Goal: Transaction & Acquisition: Purchase product/service

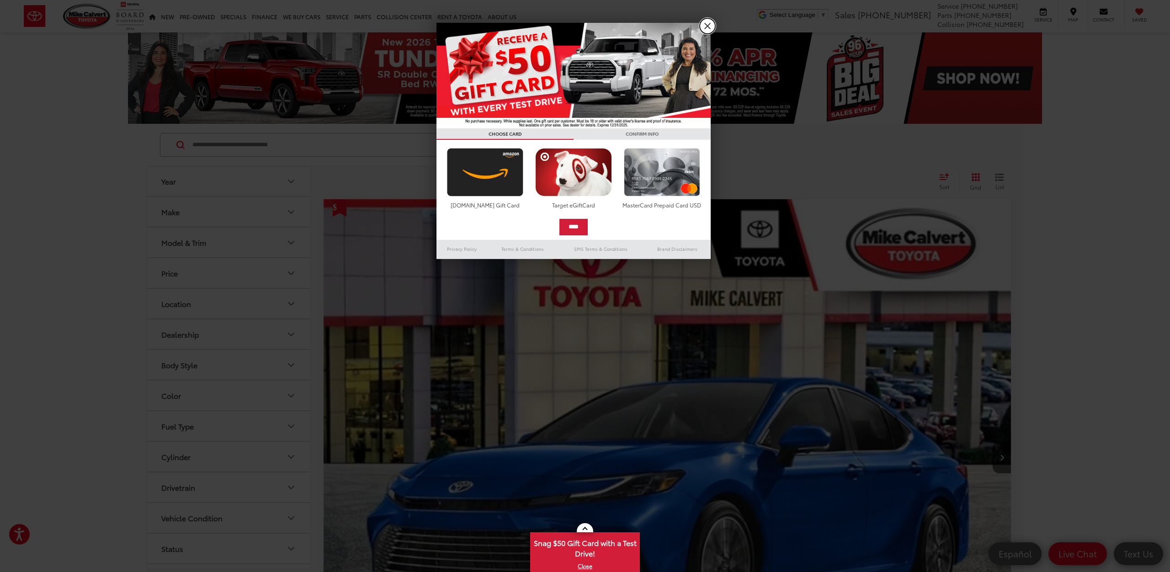
click at [708, 23] on link "X" at bounding box center [708, 26] width 16 height 16
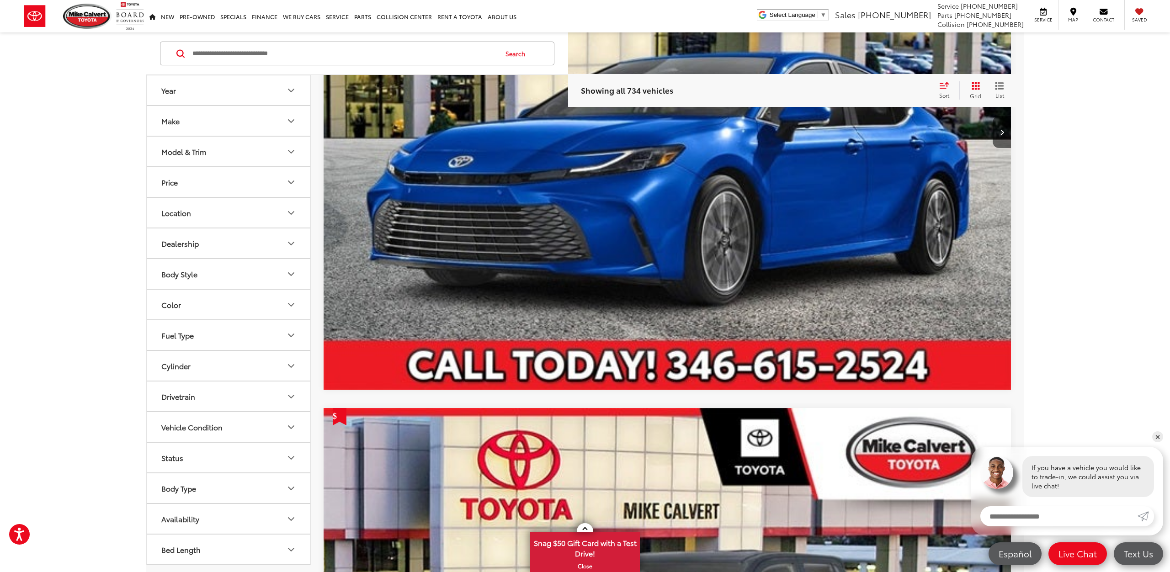
scroll to position [323, 0]
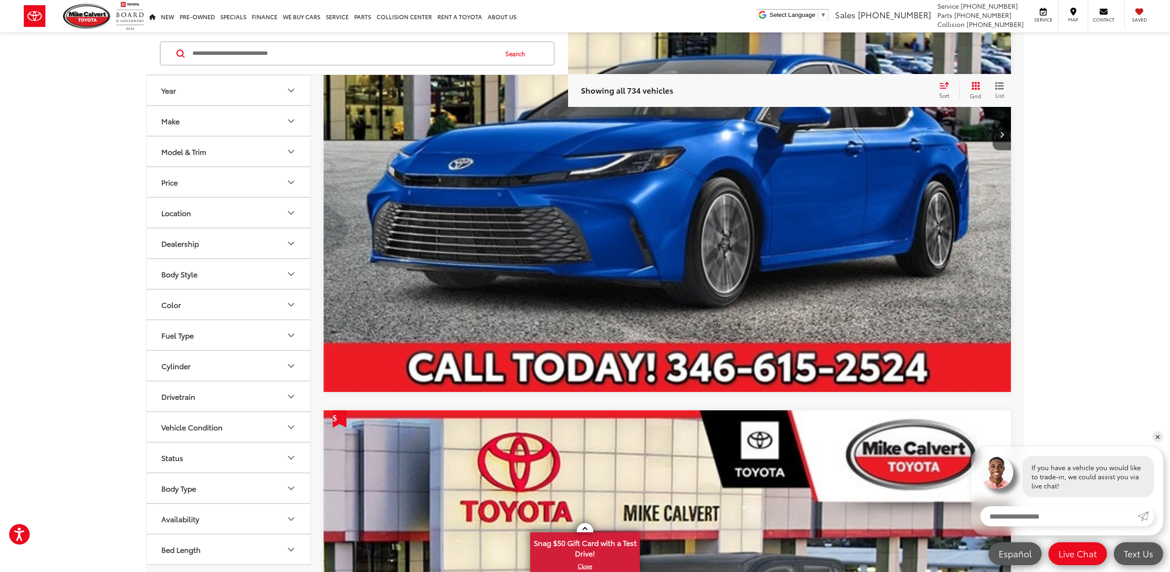
click at [290, 88] on icon "Year" at bounding box center [291, 90] width 11 height 11
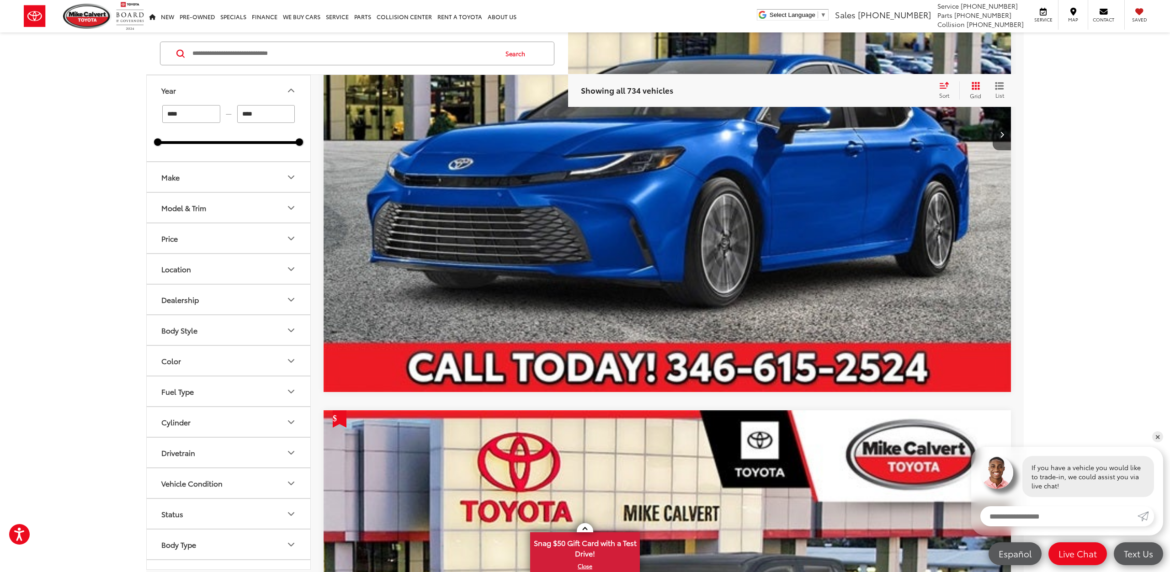
click at [266, 115] on input "****" at bounding box center [266, 114] width 58 height 18
click at [285, 177] on button "Make" at bounding box center [229, 177] width 165 height 30
click at [191, 116] on input "****" at bounding box center [191, 114] width 58 height 18
click at [238, 175] on button "Make" at bounding box center [229, 177] width 165 height 30
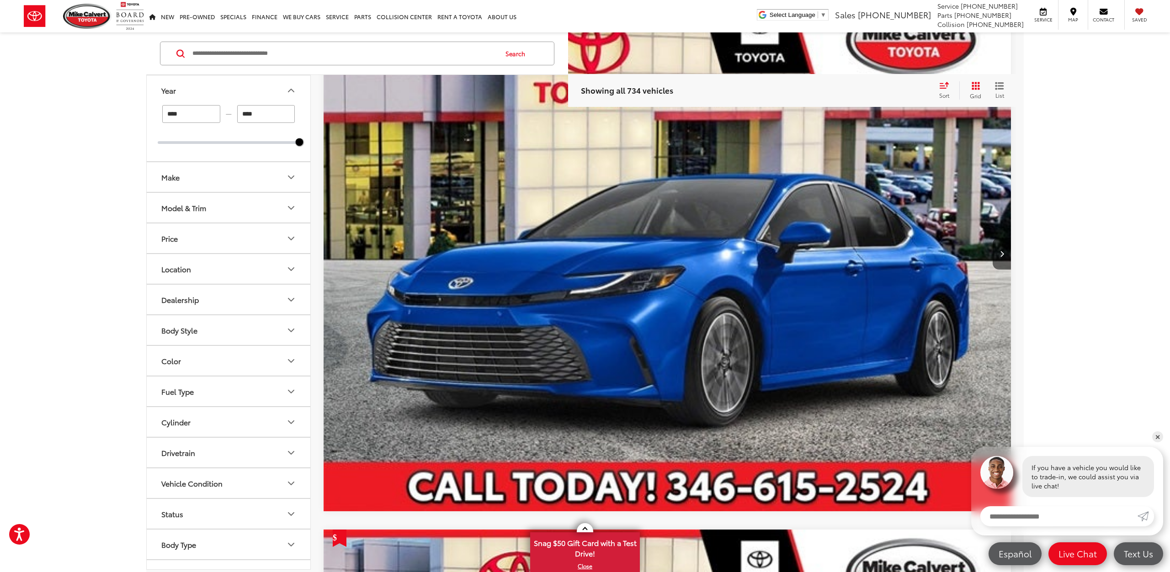
click at [184, 112] on input "****" at bounding box center [191, 114] width 58 height 18
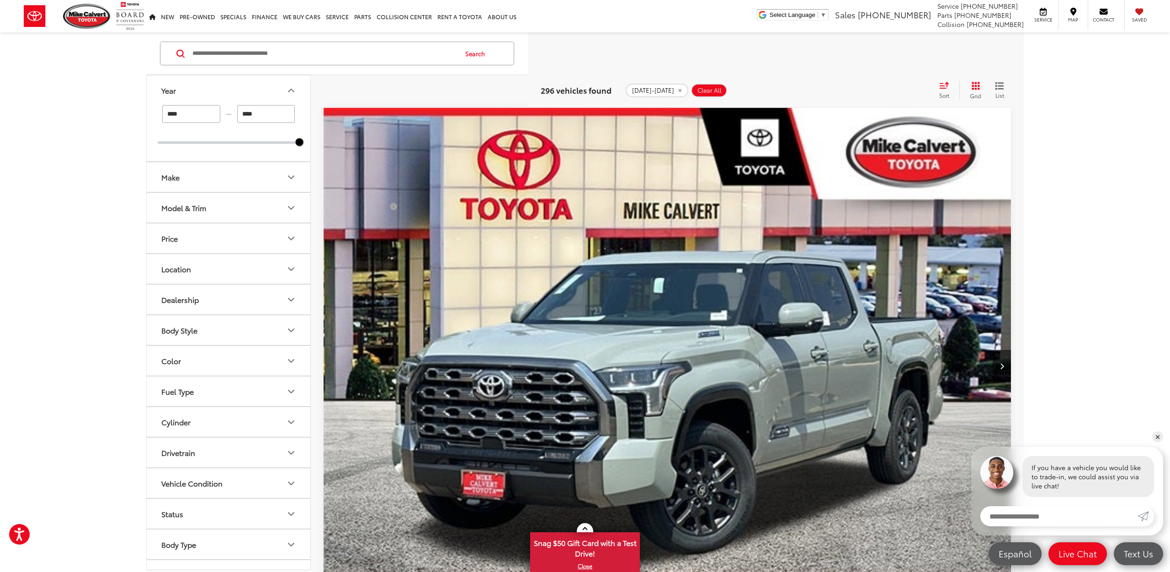
click at [184, 115] on input "****" at bounding box center [191, 114] width 58 height 18
type input "****"
click at [291, 176] on icon "Make" at bounding box center [291, 177] width 11 height 11
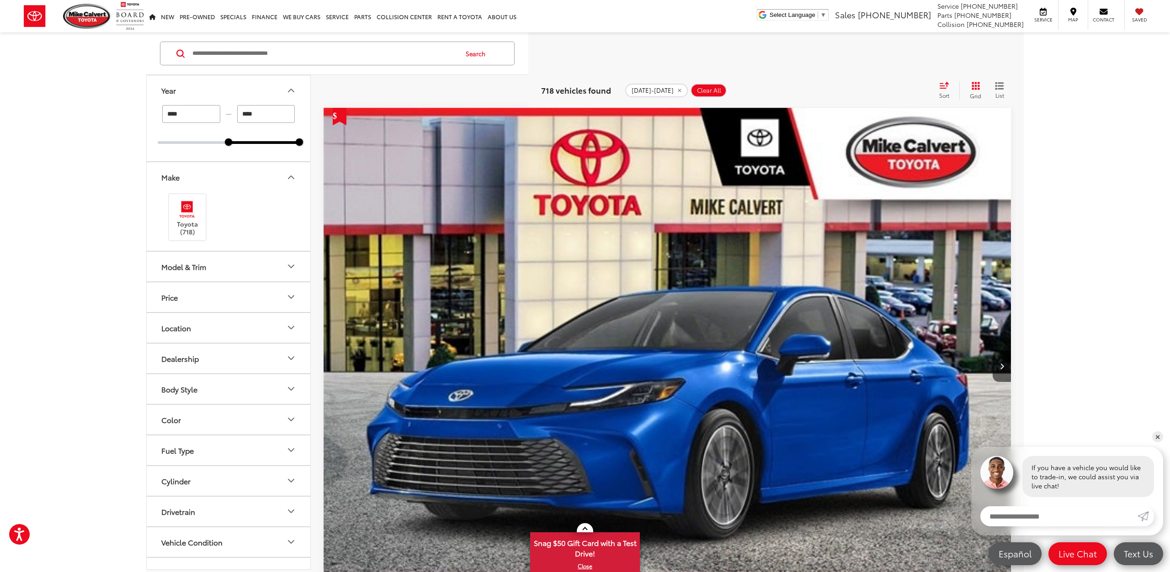
click at [287, 265] on icon "Model & Trim" at bounding box center [291, 266] width 11 height 11
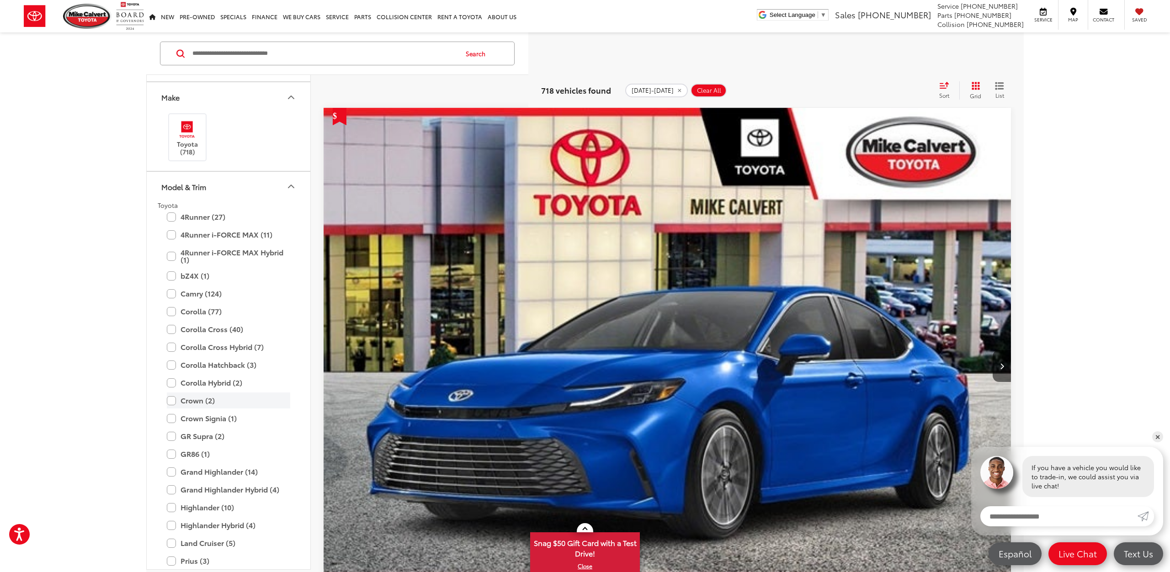
scroll to position [81, 0]
click at [174, 294] on label "Camry (124)" at bounding box center [228, 293] width 123 height 16
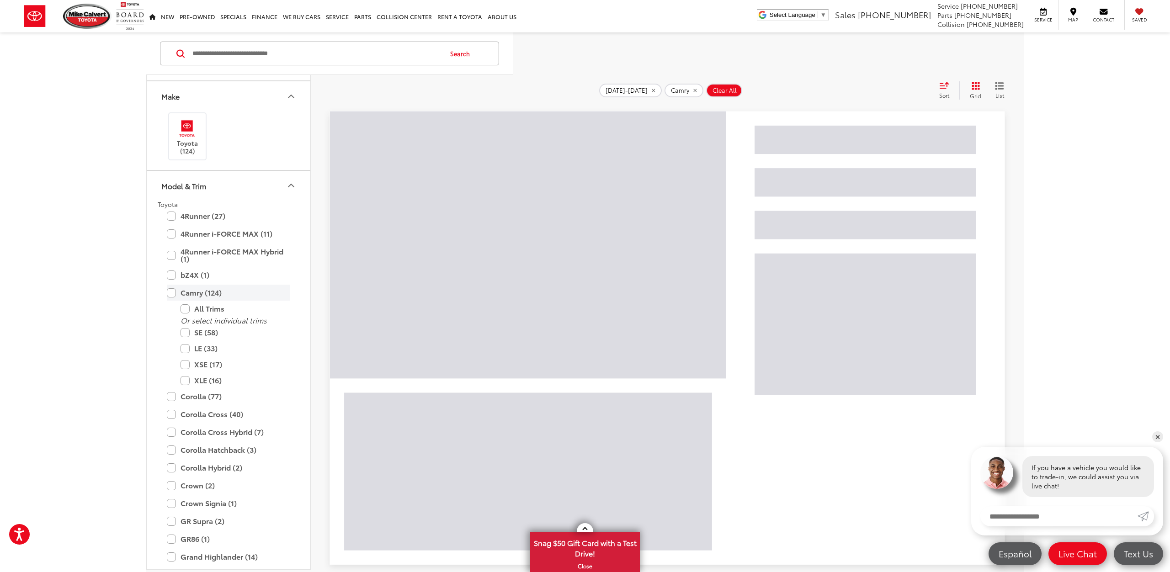
click at [173, 293] on label "Camry (124)" at bounding box center [228, 293] width 123 height 16
click at [173, 292] on label "Camry (124)" at bounding box center [228, 293] width 123 height 16
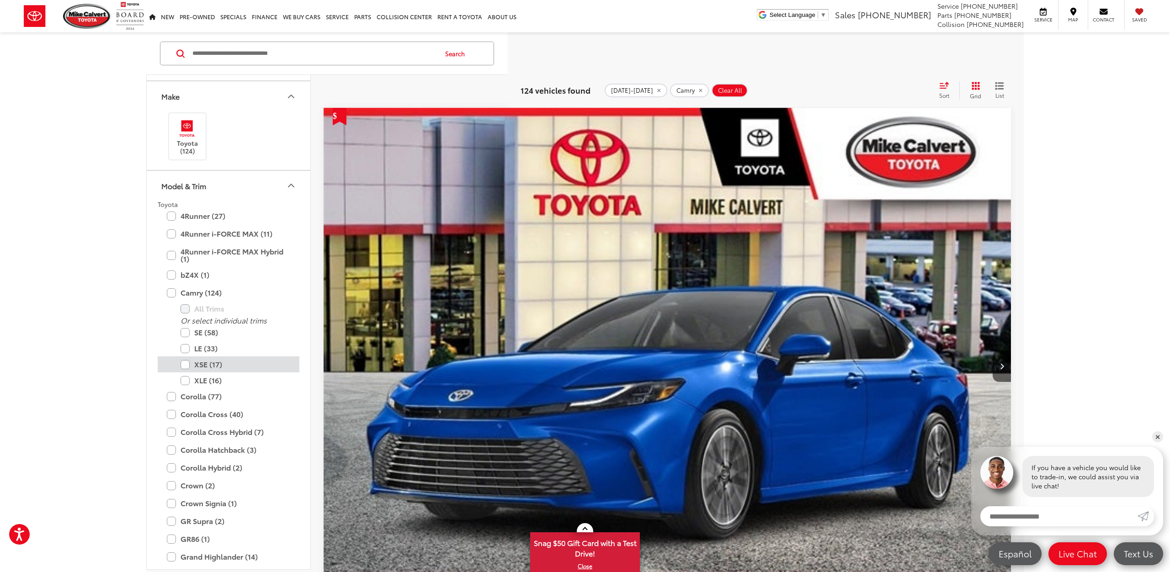
click at [181, 362] on label "XSE (17)" at bounding box center [236, 365] width 110 height 16
click at [173, 273] on label "bZ4X (1)" at bounding box center [228, 275] width 123 height 16
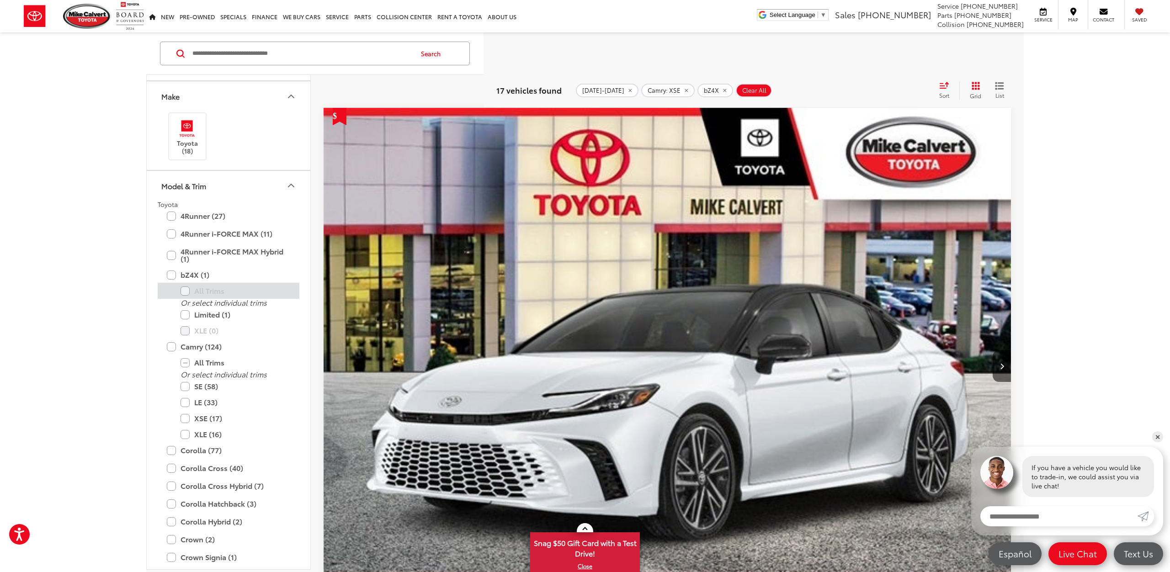
click at [186, 289] on label "All Trims" at bounding box center [236, 291] width 110 height 16
click at [187, 313] on label "Limited (1)" at bounding box center [236, 315] width 110 height 16
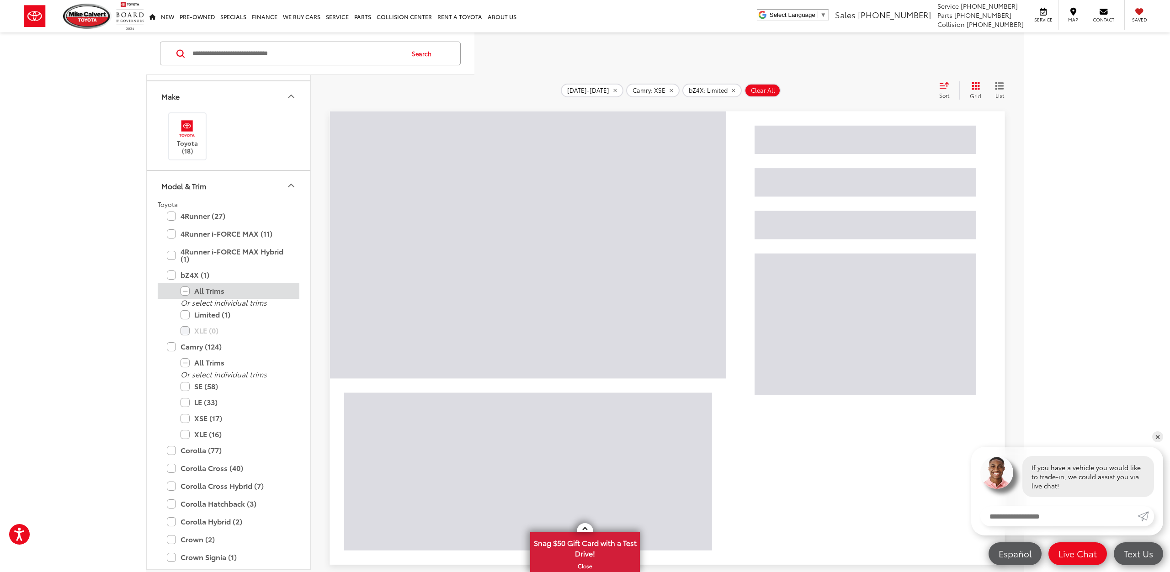
click at [187, 291] on label "All Trims" at bounding box center [236, 291] width 110 height 16
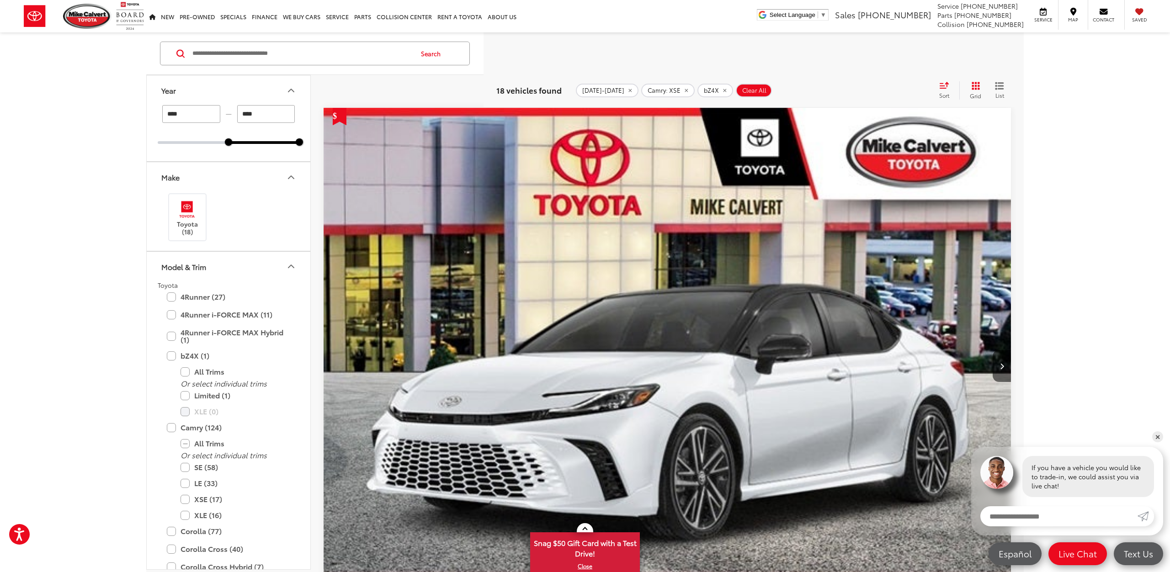
click at [292, 266] on icon "Model & Trim" at bounding box center [290, 266] width 5 height 3
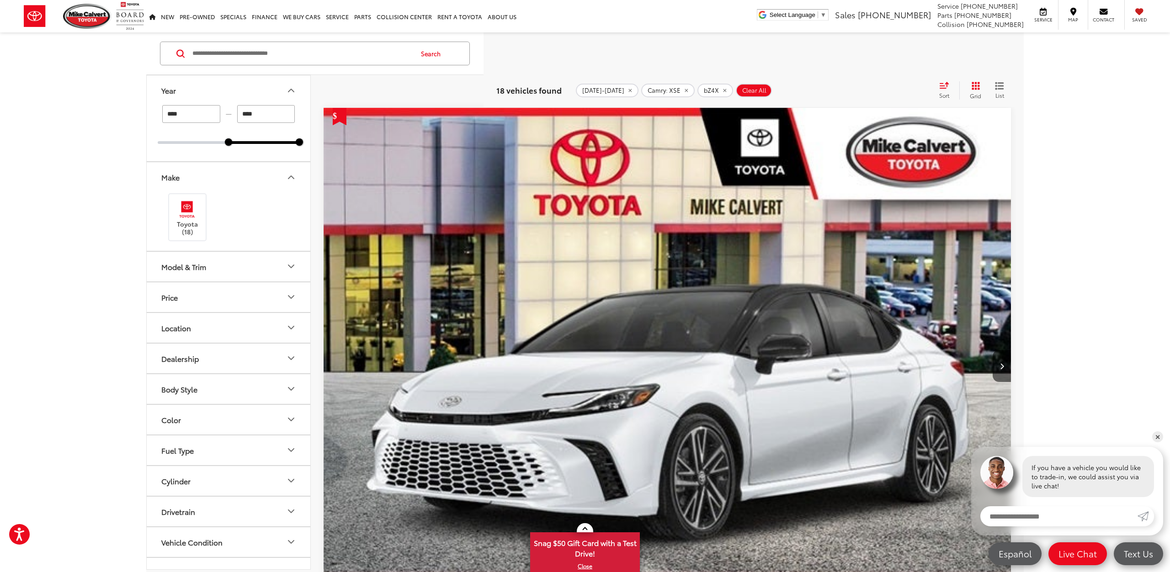
click at [291, 296] on icon "Price" at bounding box center [291, 297] width 11 height 11
click at [290, 294] on icon "Price" at bounding box center [291, 297] width 11 height 11
click at [289, 329] on icon "Location" at bounding box center [291, 327] width 11 height 11
click at [161, 348] on label "Houston, TX (18)" at bounding box center [229, 352] width 142 height 21
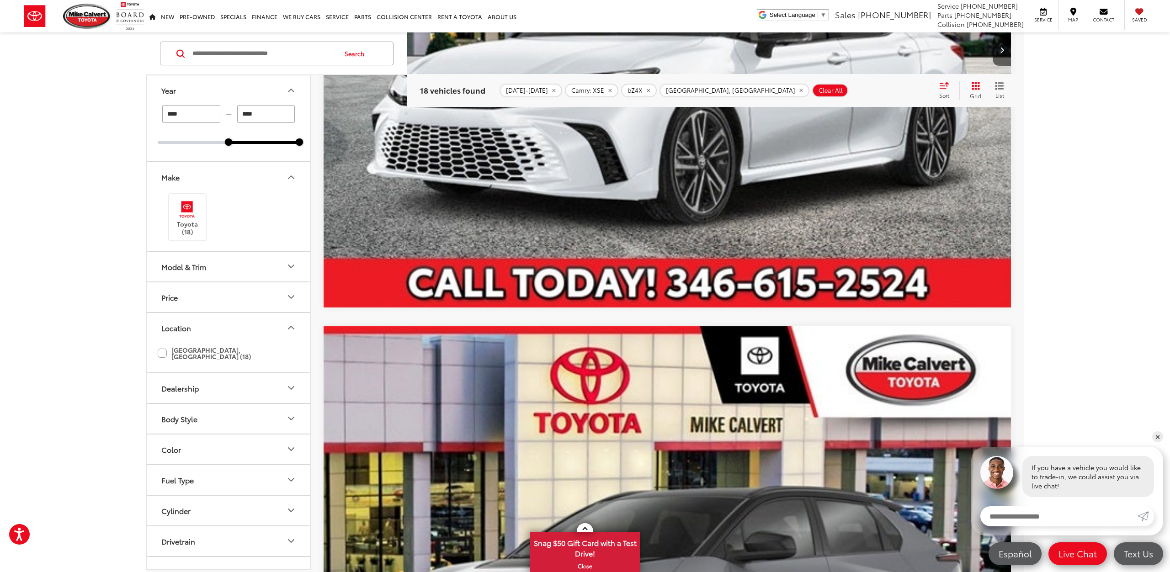
drag, startPoint x: 111, startPoint y: 256, endPoint x: 106, endPoint y: 257, distance: 4.8
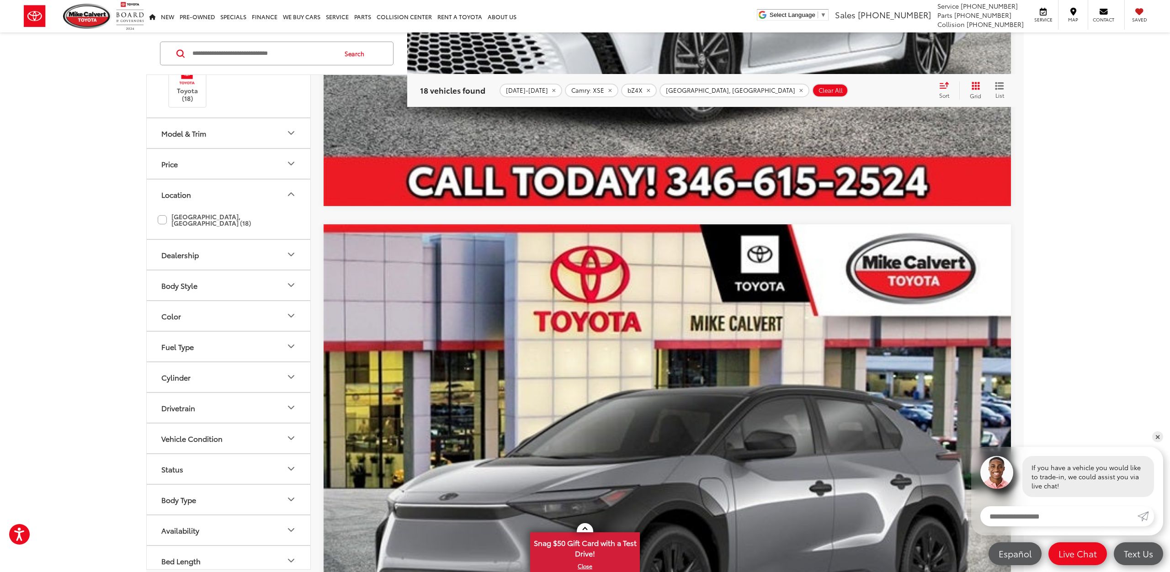
scroll to position [507, 0]
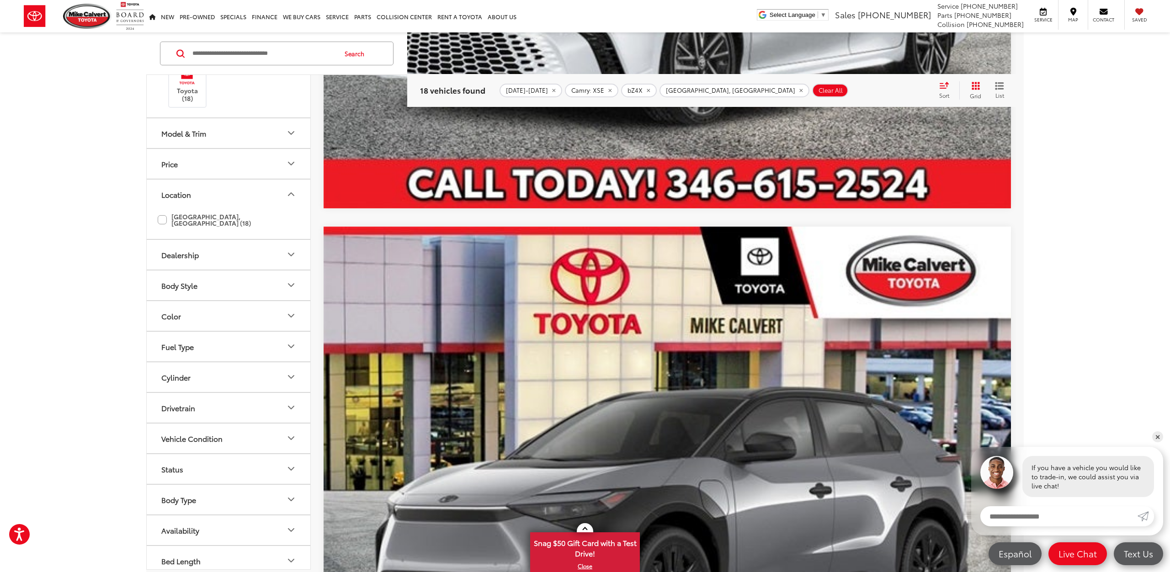
click at [291, 494] on icon "Body Type" at bounding box center [291, 499] width 11 height 11
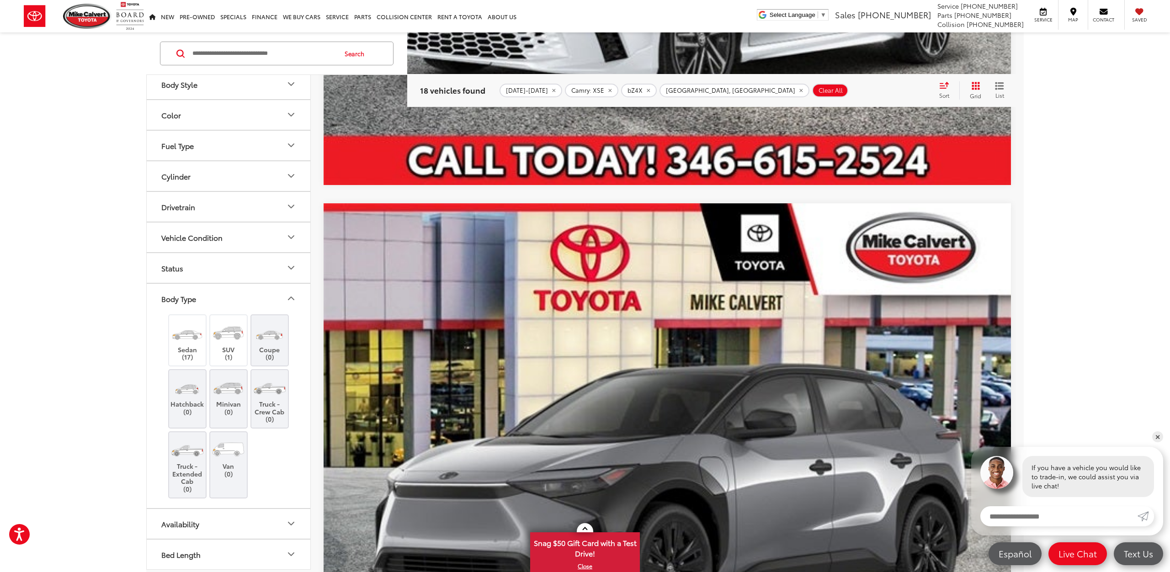
scroll to position [533, 0]
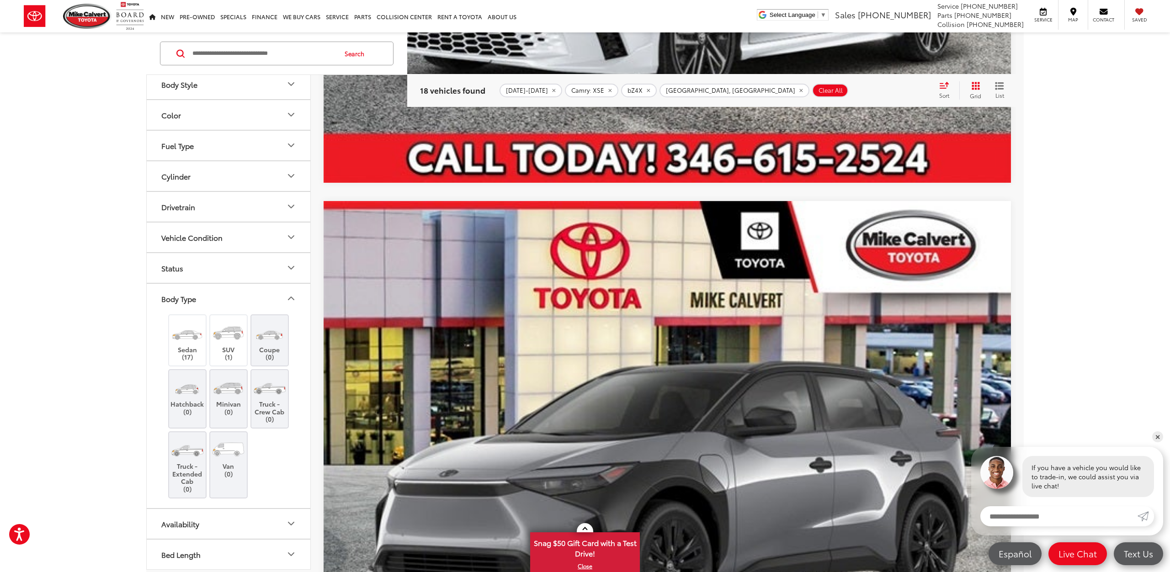
click at [289, 519] on icon "Availability" at bounding box center [291, 523] width 11 height 11
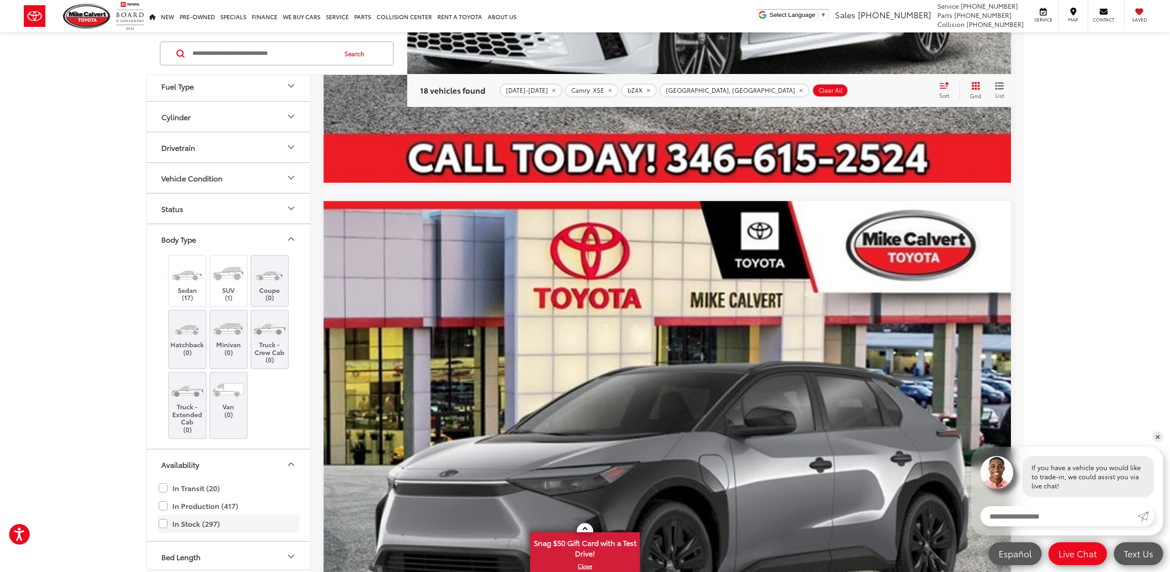
scroll to position [390, 0]
click at [163, 517] on label "In Stock (297)" at bounding box center [229, 521] width 140 height 16
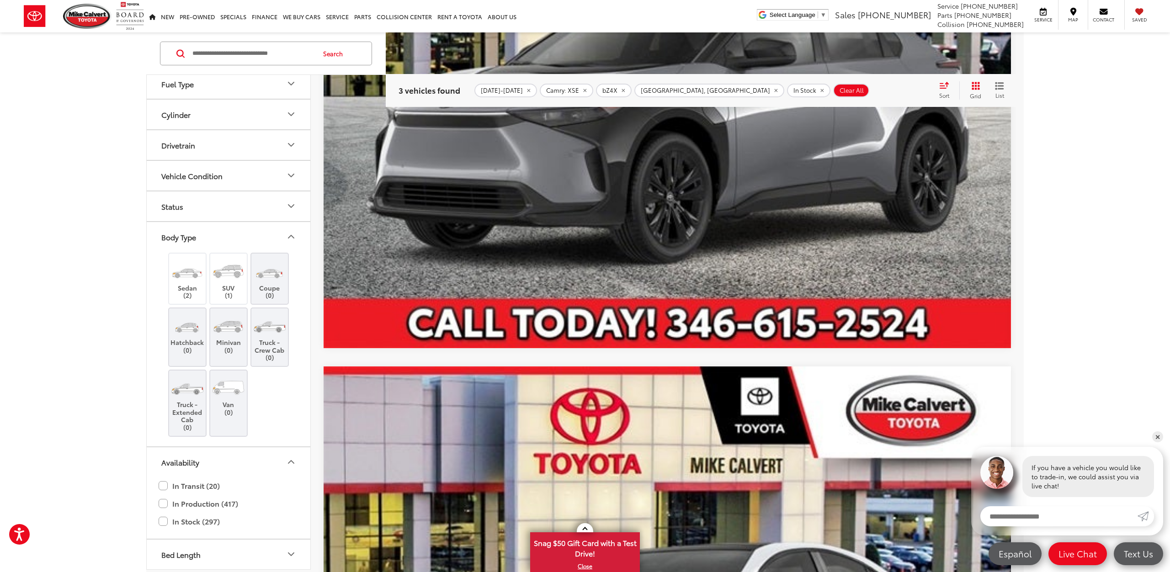
scroll to position [943, 0]
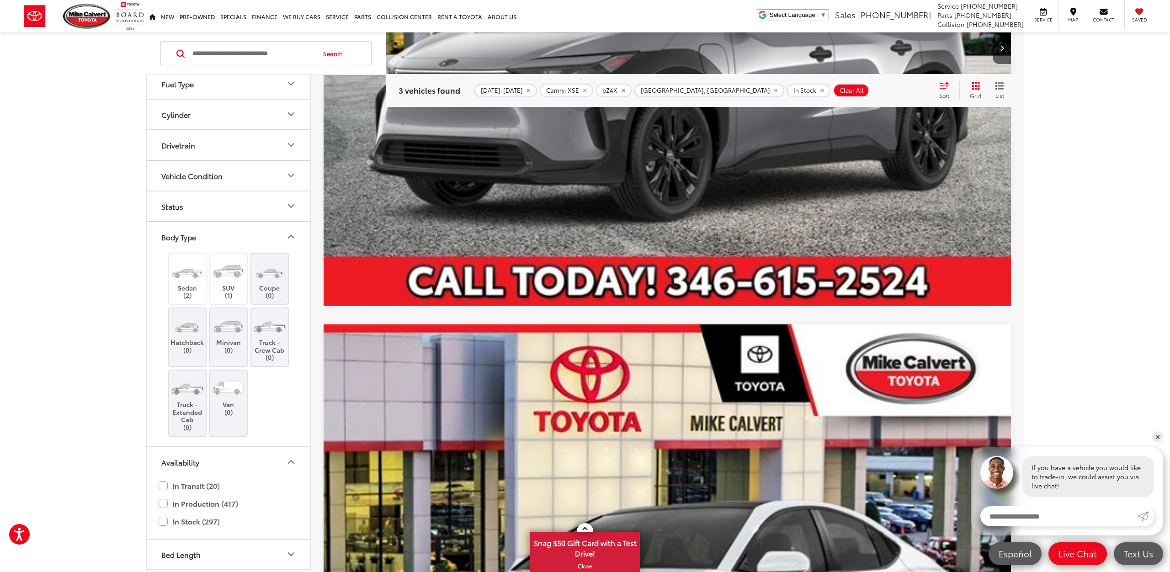
click at [292, 458] on icon "Availability" at bounding box center [291, 462] width 11 height 11
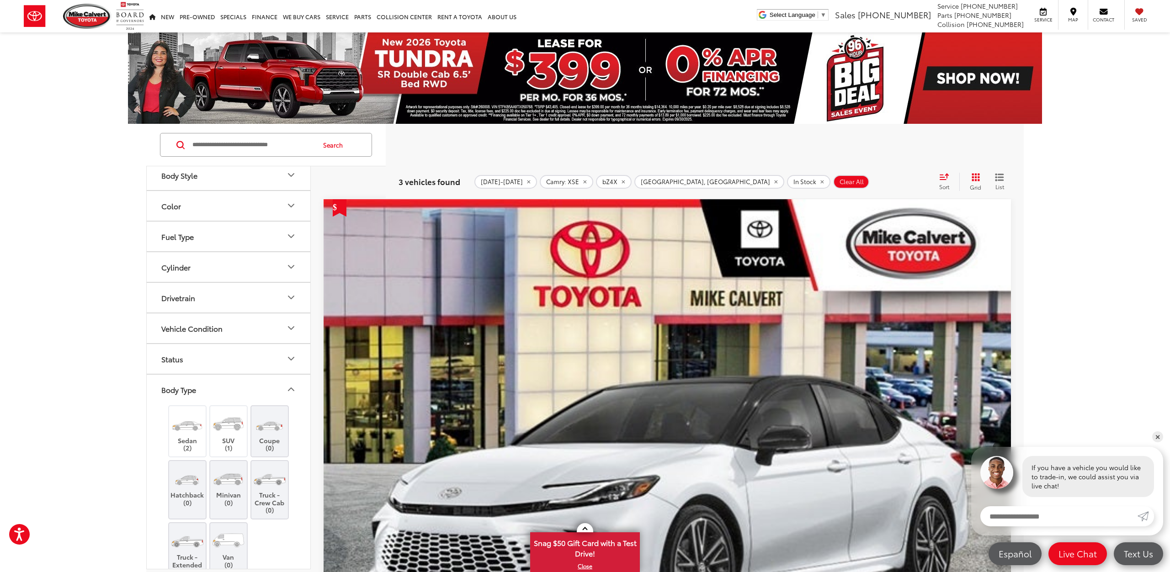
scroll to position [390, 0]
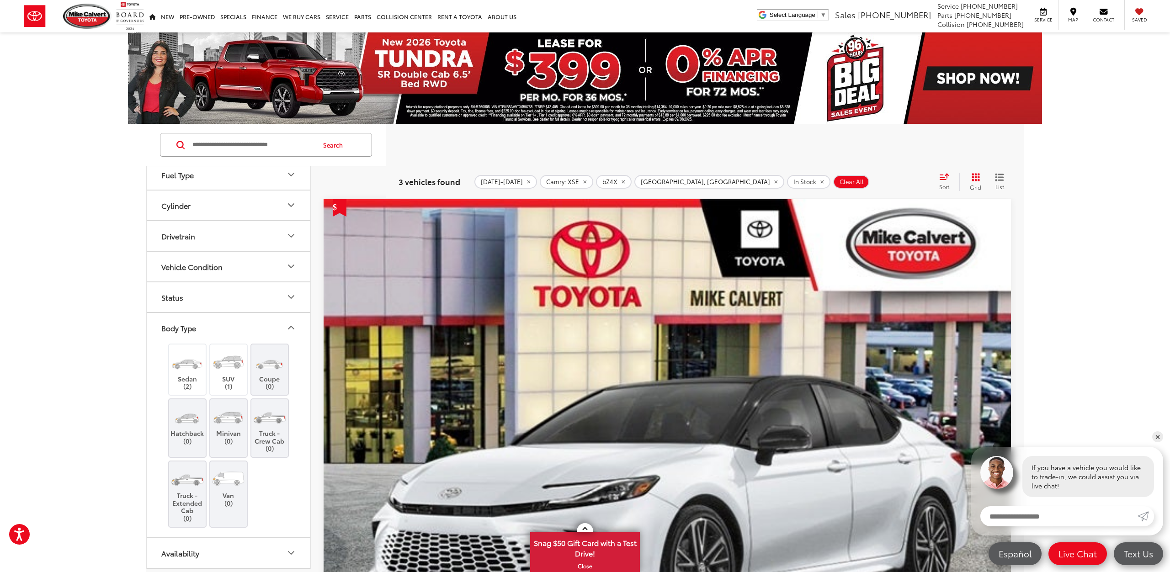
click at [655, 226] on img "2025 Toyota Camry XSE 0" at bounding box center [667, 457] width 689 height 517
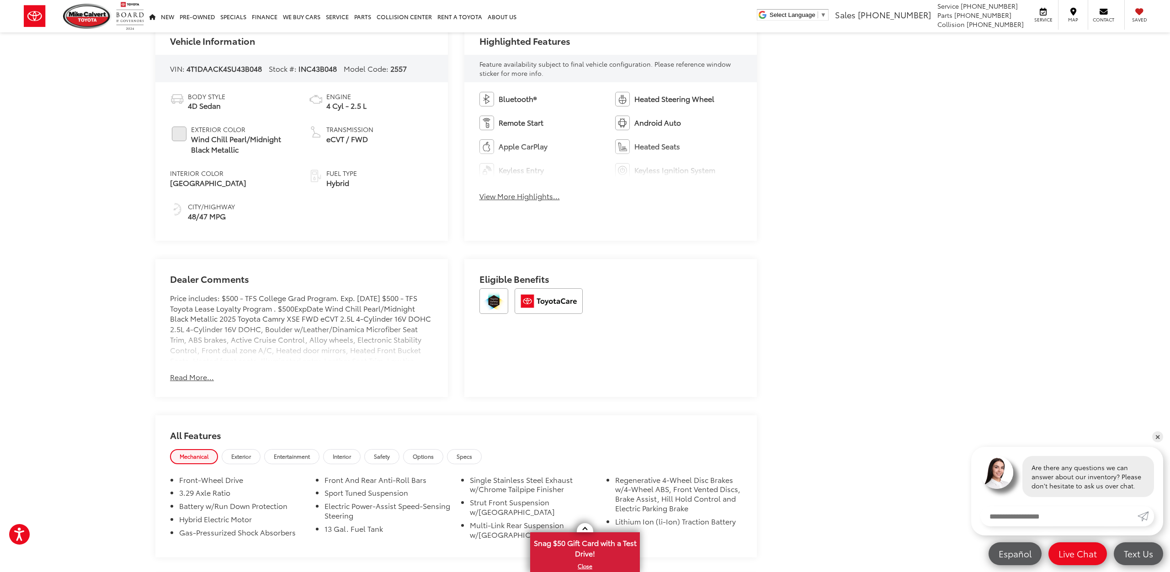
scroll to position [440, 0]
click at [191, 378] on button "Read More..." at bounding box center [192, 376] width 44 height 11
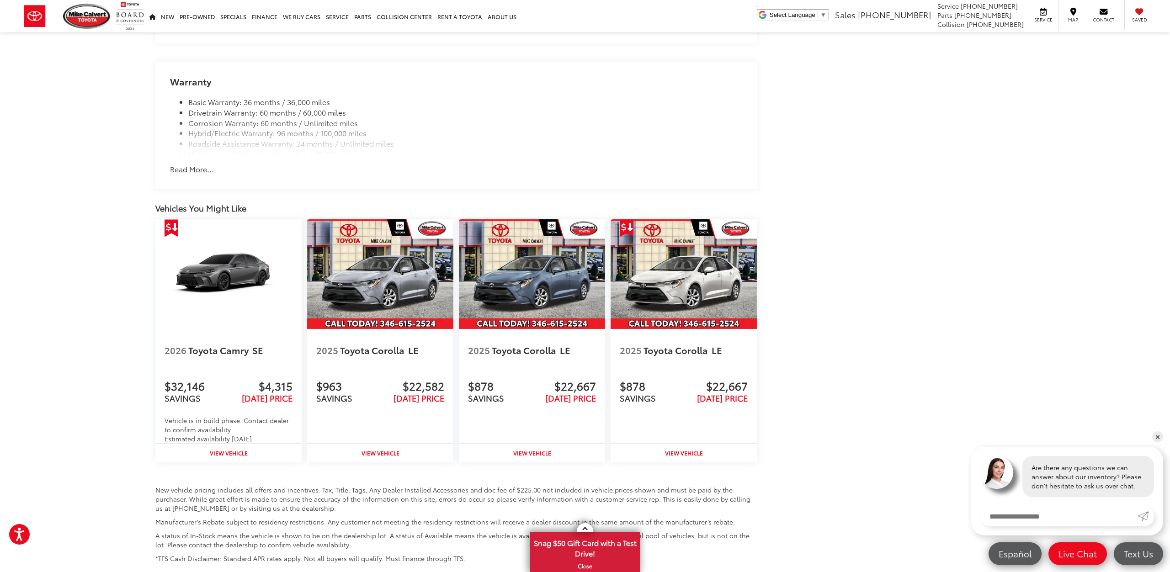
scroll to position [1026, 0]
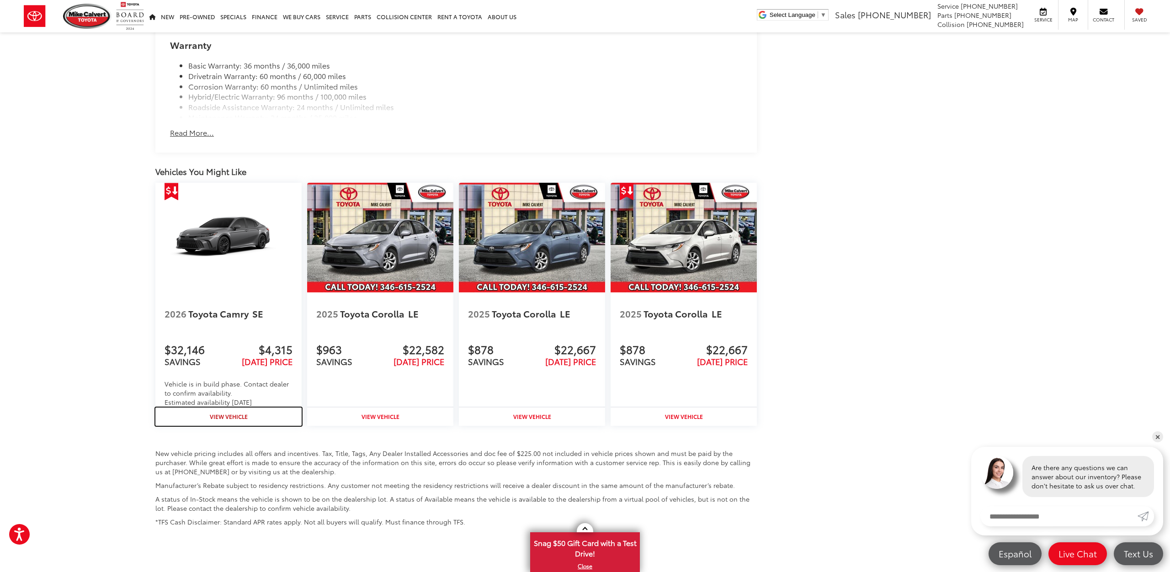
click at [219, 417] on strong "View Vehicle" at bounding box center [229, 417] width 38 height 8
click at [231, 281] on img at bounding box center [228, 238] width 146 height 110
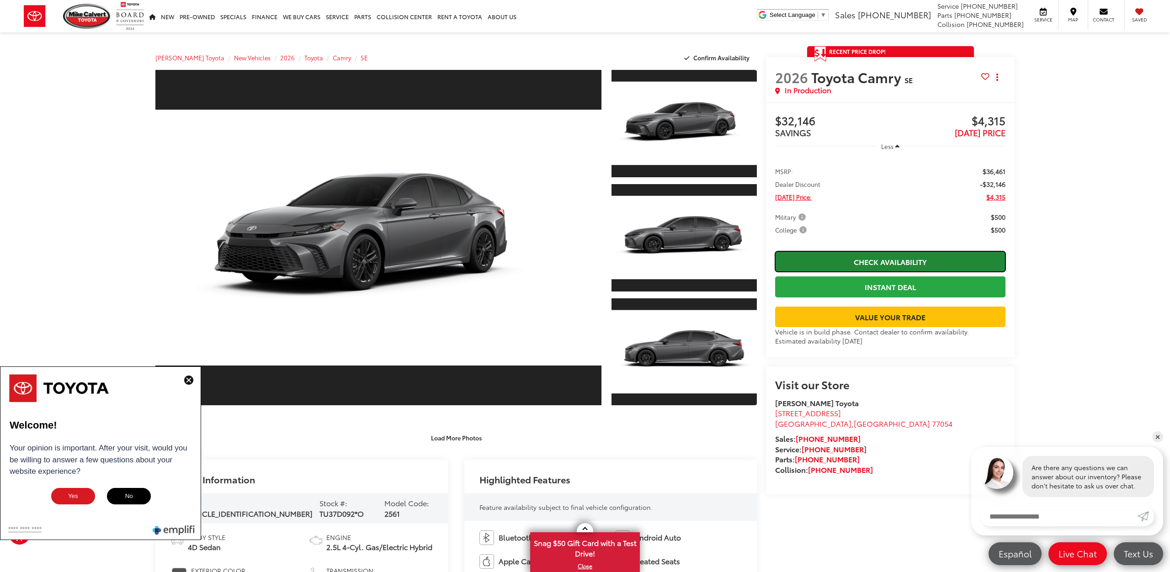
click at [888, 261] on link "Check Availability" at bounding box center [890, 261] width 230 height 21
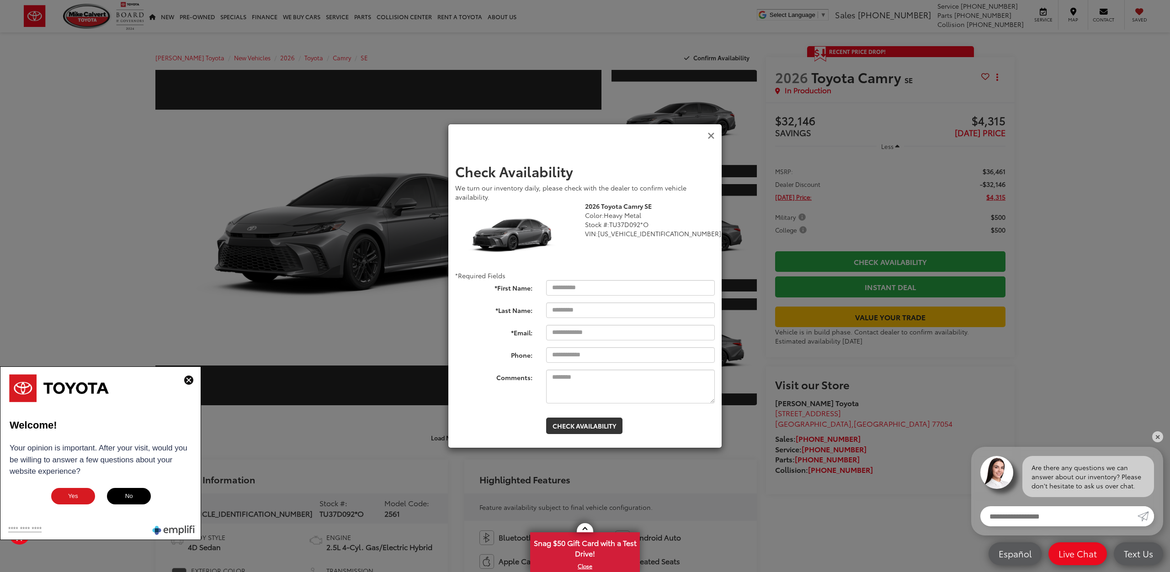
click at [711, 136] on icon "Close" at bounding box center [711, 136] width 7 height 10
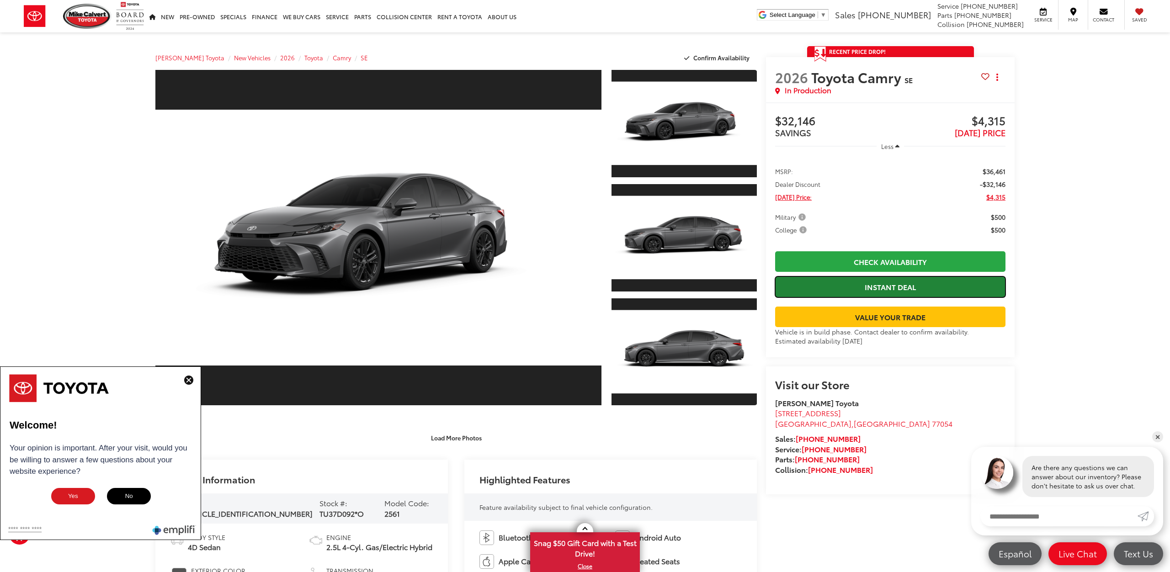
click at [912, 286] on link "Instant Deal" at bounding box center [890, 287] width 230 height 21
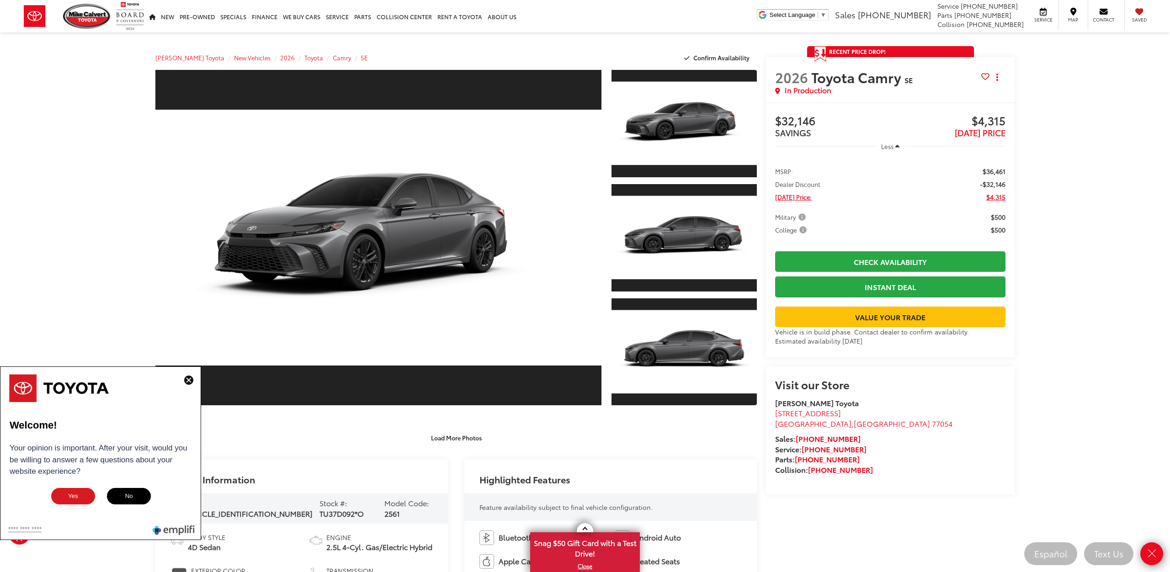
click at [915, 495] on div "Visit our Store Mike Calvert Toyota 2333 South Loop West Houston , TX 77054 Sal…" at bounding box center [890, 431] width 249 height 128
click at [833, 211] on ul "MSRP: $36,461 Dealer Discount -$32,146 Today's Price: $4,315 Military $500 Coll…" at bounding box center [890, 200] width 249 height 86
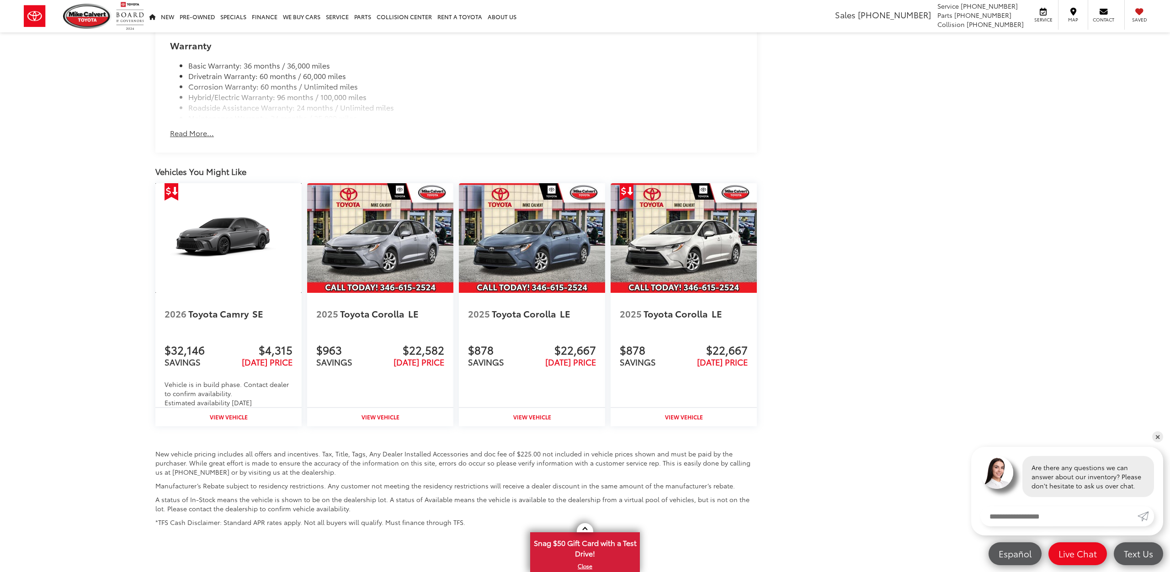
click at [213, 251] on img at bounding box center [228, 238] width 146 height 110
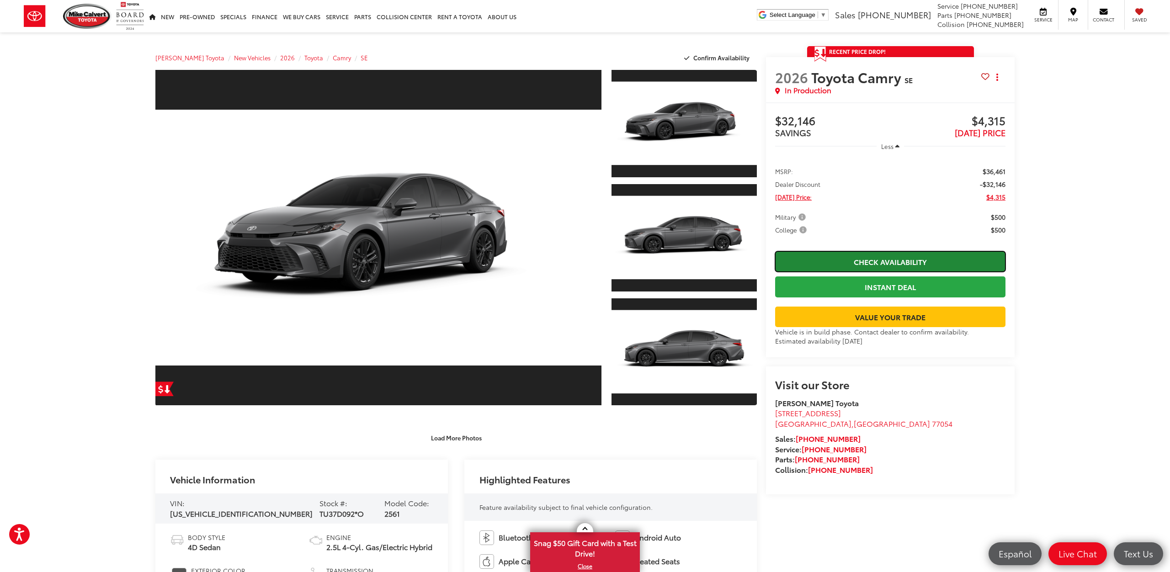
click at [848, 259] on link "Check Availability" at bounding box center [890, 261] width 230 height 21
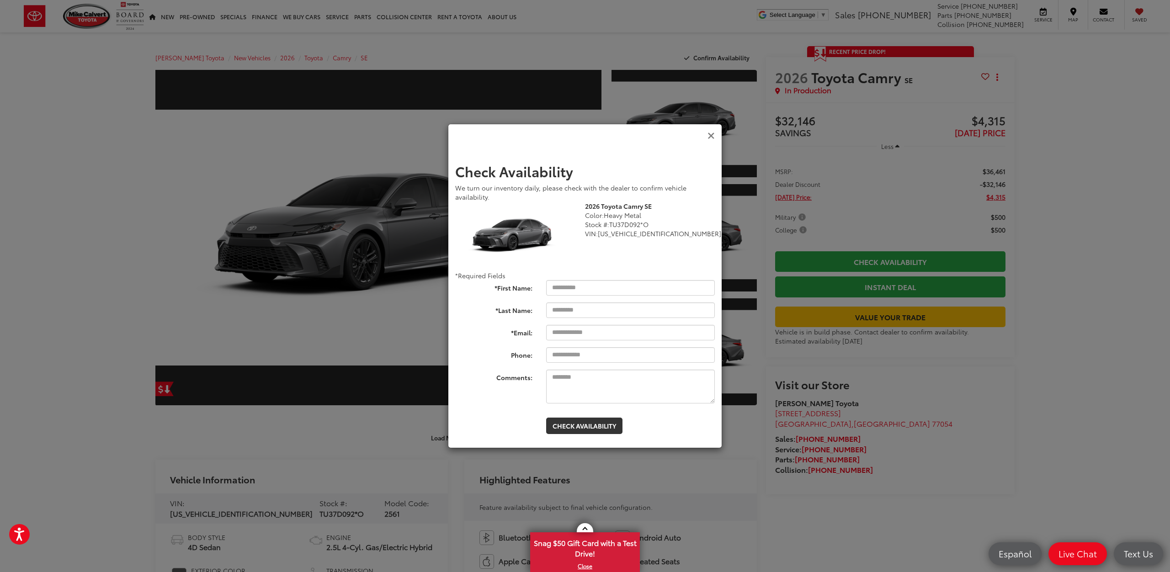
click at [709, 133] on icon "Close" at bounding box center [711, 136] width 7 height 10
